Goal: Transaction & Acquisition: Register for event/course

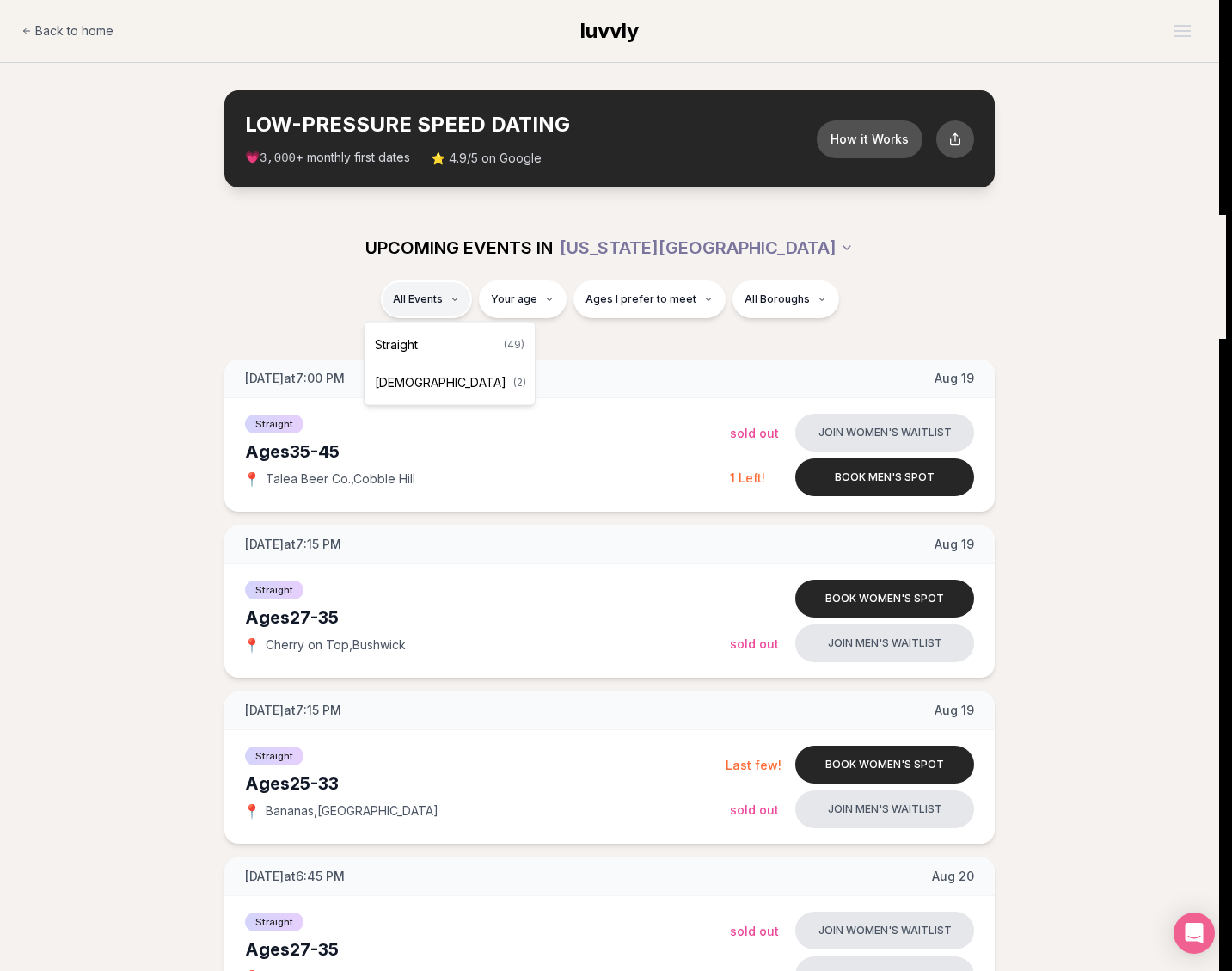
click at [415, 353] on div "Straight ( 49 )" at bounding box center [450, 345] width 163 height 38
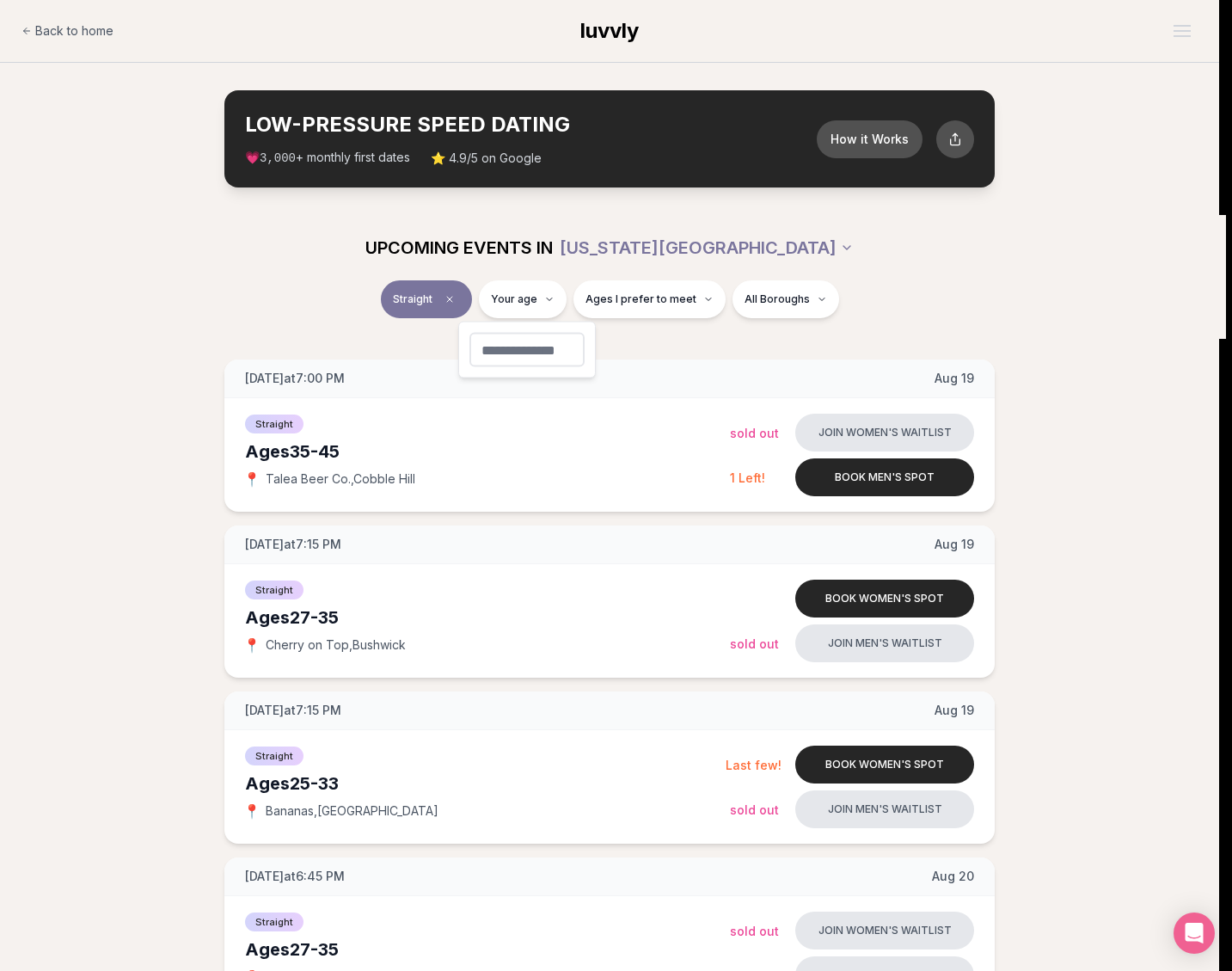
type input "**"
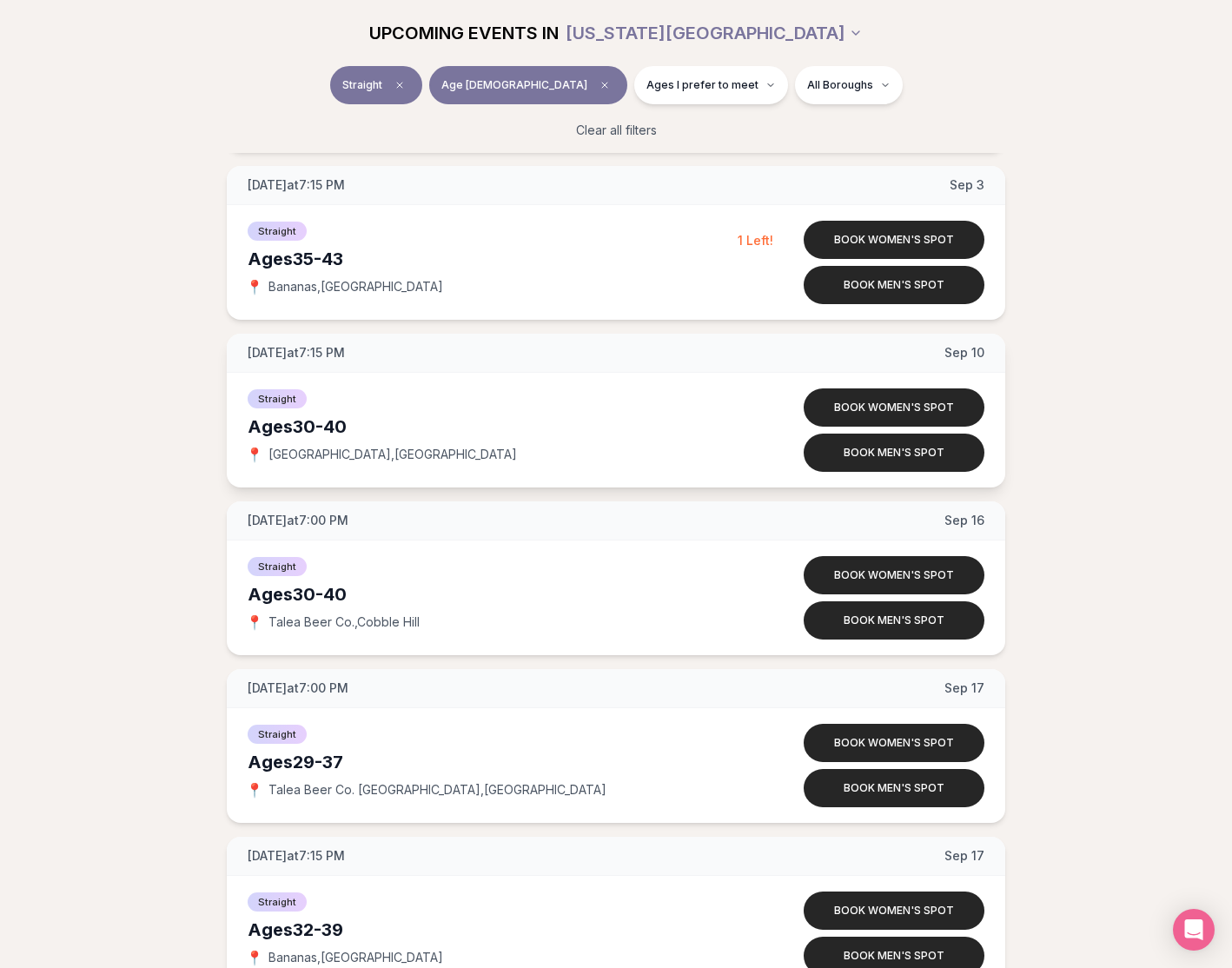
scroll to position [1841, 0]
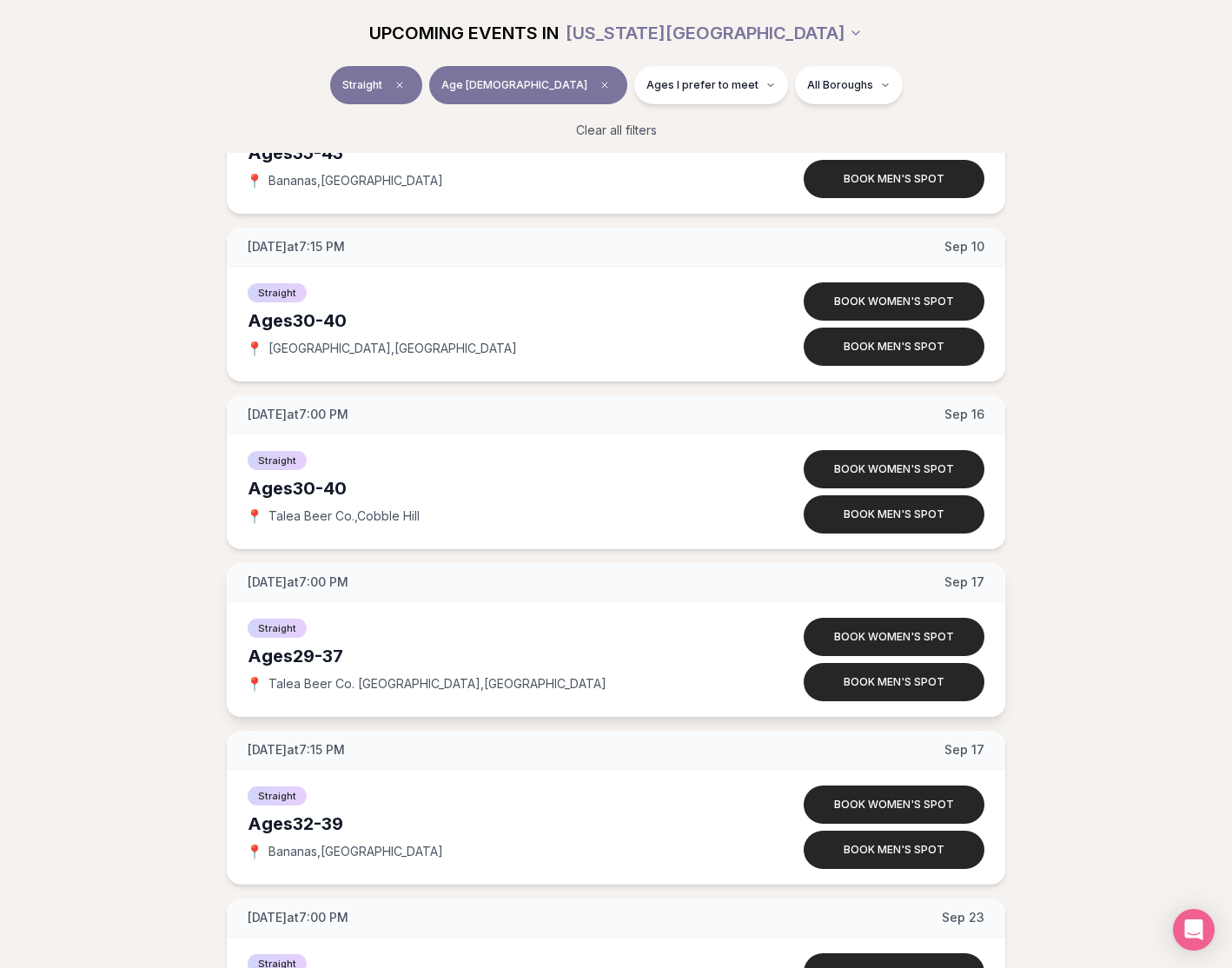
drag, startPoint x: 509, startPoint y: 628, endPoint x: 302, endPoint y: 584, distance: 211.6
click at [302, 584] on div "[DATE] at 7:00 PM [DATE] Straight Ages [DEMOGRAPHIC_DATA] 📍 Talea Beer Co. [GEO…" at bounding box center [616, 640] width 778 height 154
click at [302, 584] on span "[DATE] at 7:00 PM" at bounding box center [298, 581] width 100 height 17
drag, startPoint x: 282, startPoint y: 585, endPoint x: 386, endPoint y: 590, distance: 104.1
click at [386, 590] on div "[DATE] at 7:00 PM [DATE]" at bounding box center [616, 582] width 778 height 39
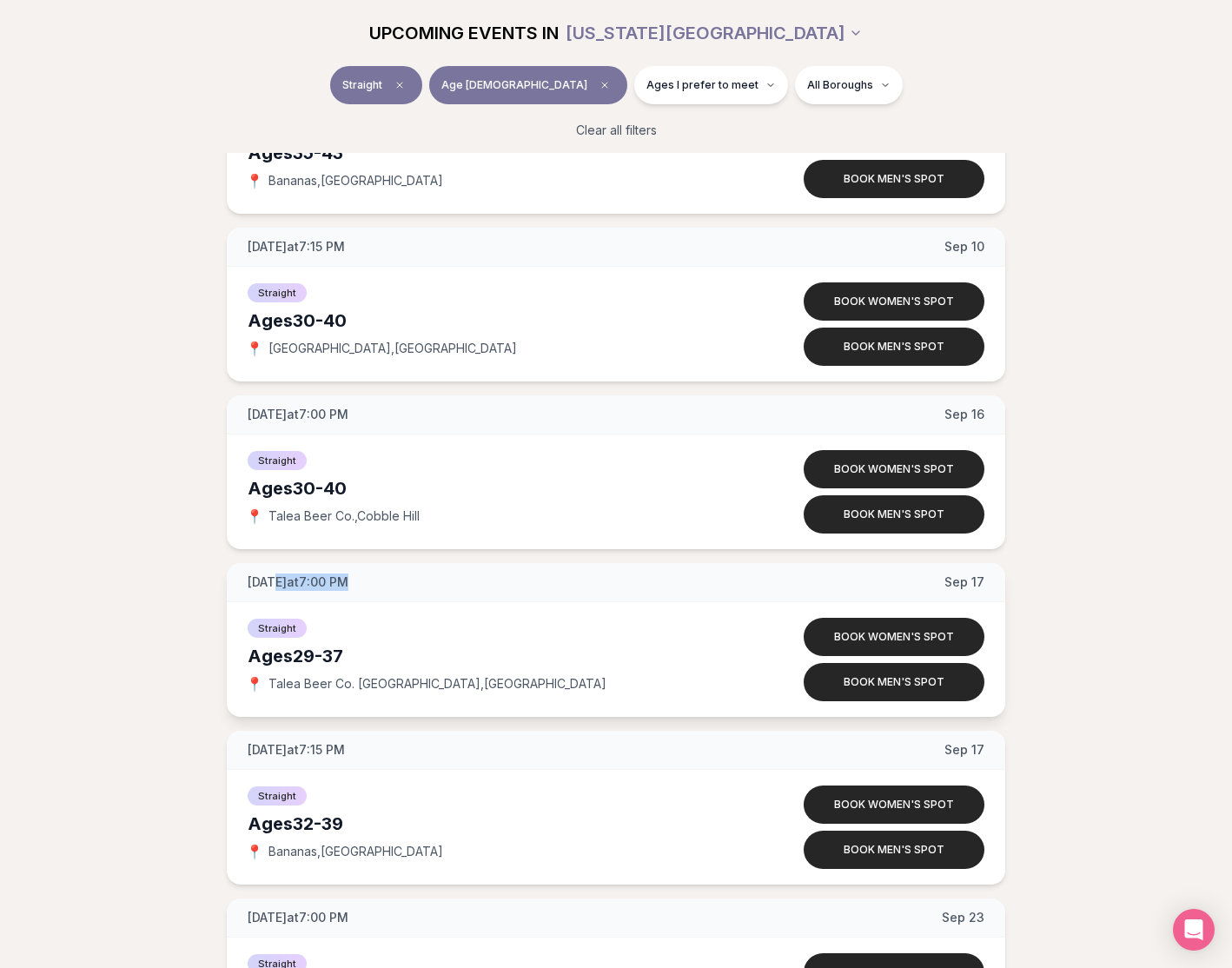
click at [386, 590] on div "[DATE] at 7:00 PM [DATE]" at bounding box center [616, 582] width 778 height 39
drag, startPoint x: 406, startPoint y: 585, endPoint x: 241, endPoint y: 582, distance: 165.0
click at [241, 582] on div "[DATE] at 7:00 PM [DATE]" at bounding box center [616, 582] width 778 height 39
drag, startPoint x: 252, startPoint y: 576, endPoint x: 400, endPoint y: 589, distance: 148.6
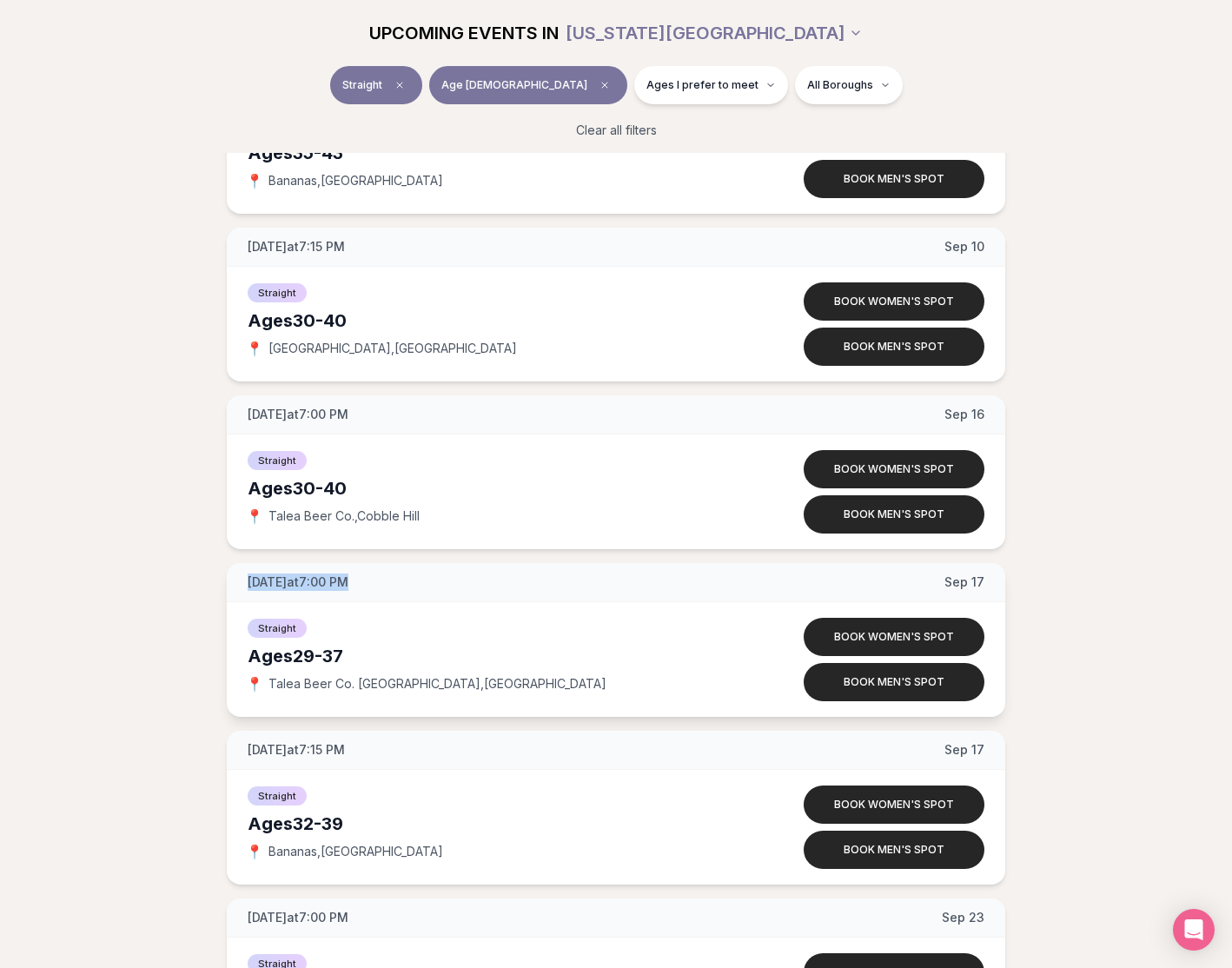
click at [400, 589] on div "[DATE] at 7:00 PM [DATE]" at bounding box center [616, 582] width 778 height 39
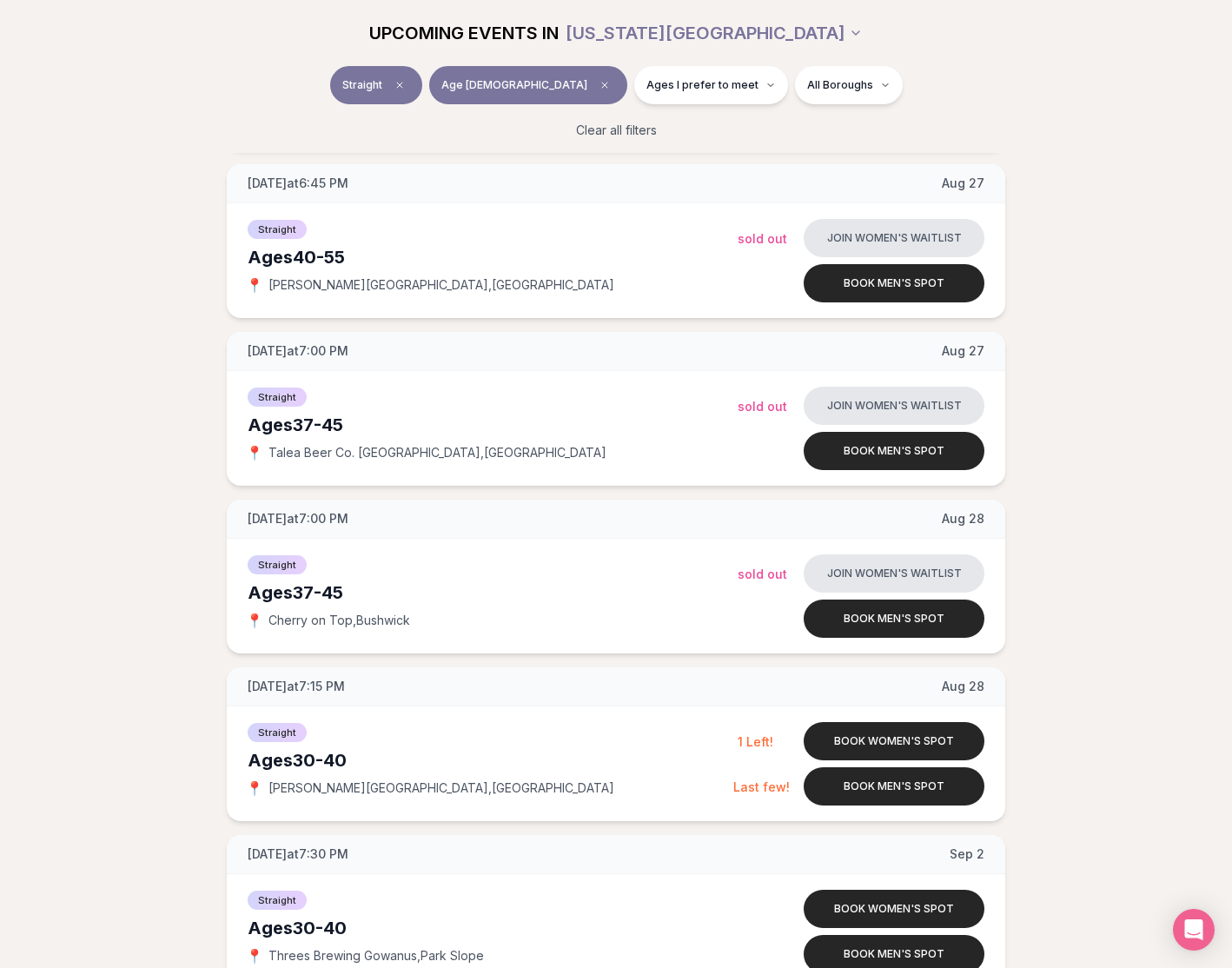
scroll to position [0, 0]
